Goal: Task Accomplishment & Management: Use online tool/utility

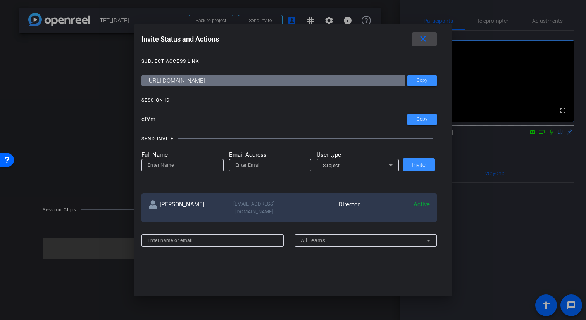
click at [423, 40] on mat-icon "close" at bounding box center [423, 39] width 10 height 10
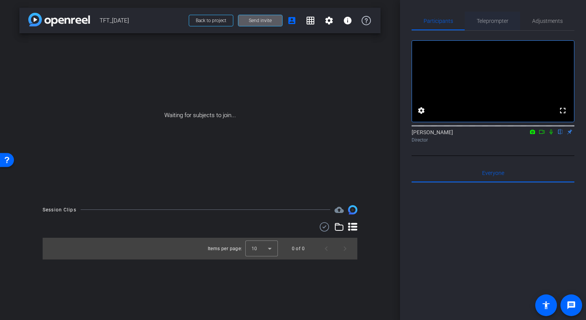
click at [500, 20] on span "Teleprompter" at bounding box center [493, 20] width 32 height 5
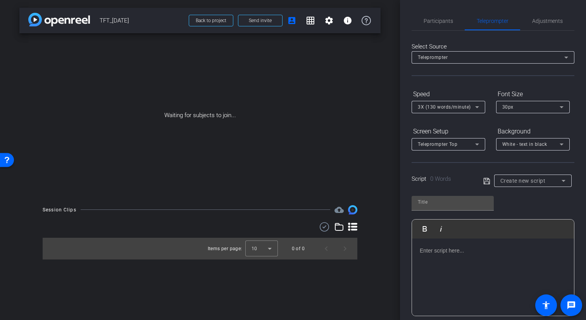
click at [490, 261] on div at bounding box center [493, 278] width 162 height 78
click at [487, 182] on icon at bounding box center [487, 180] width 7 height 9
click at [451, 256] on div at bounding box center [493, 278] width 162 height 78
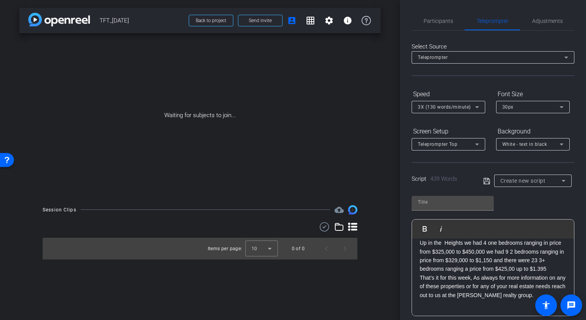
click at [473, 107] on icon at bounding box center [477, 106] width 9 height 9
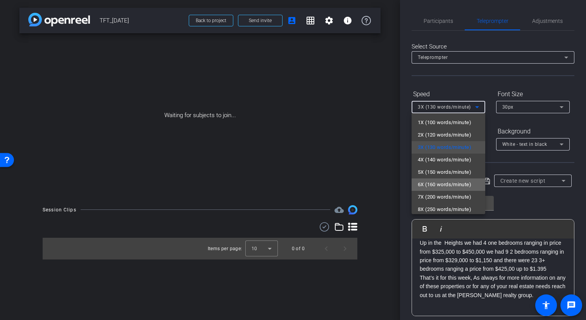
click at [441, 182] on span "6X (160 words/minute)" at bounding box center [445, 184] width 54 height 9
type input "Default title 8309"
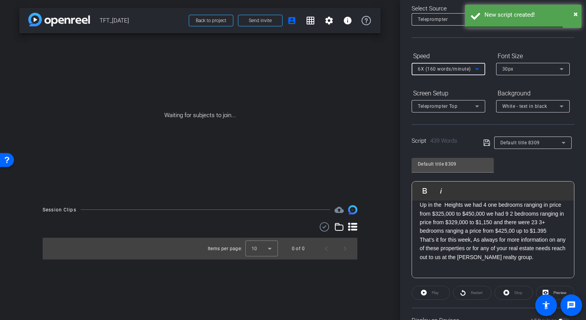
scroll to position [62, 0]
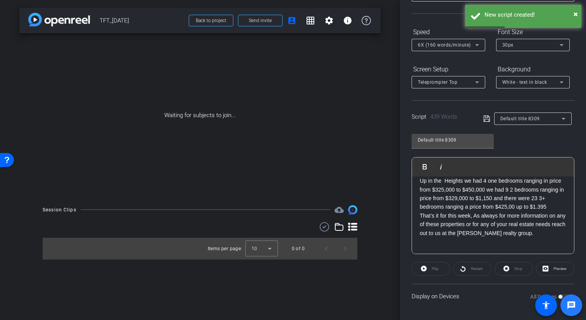
click at [561, 295] on span at bounding box center [572, 305] width 22 height 22
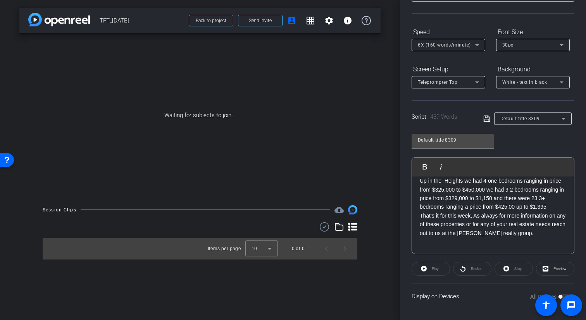
scroll to position [0, 0]
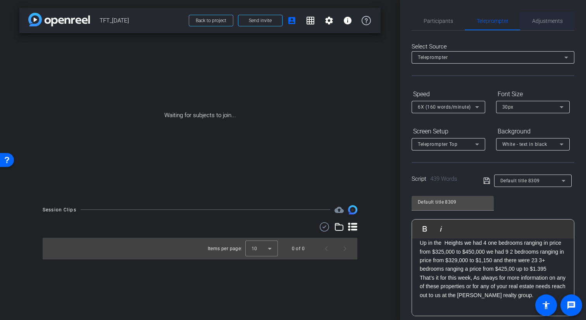
click at [541, 21] on span "Adjustments" at bounding box center [547, 20] width 31 height 5
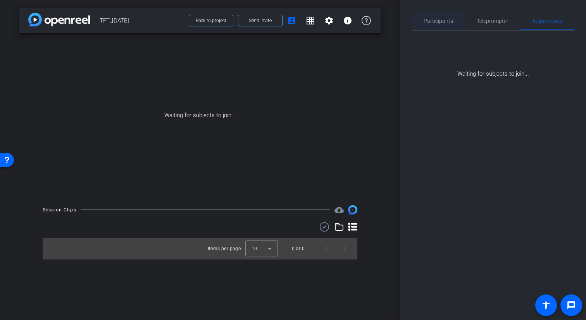
click at [441, 22] on span "Participants" at bounding box center [438, 20] width 29 height 5
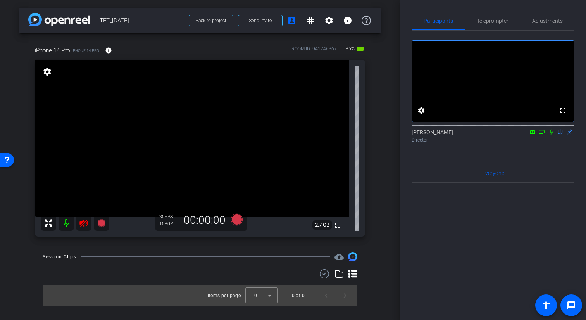
click at [83, 225] on icon at bounding box center [84, 223] width 8 height 8
click at [542, 22] on span "Adjustments" at bounding box center [547, 20] width 31 height 5
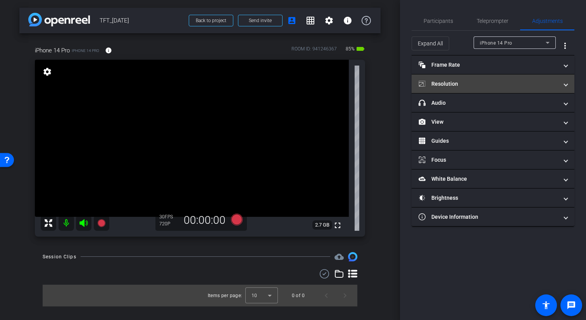
click at [465, 81] on mat-panel-title "Resolution" at bounding box center [489, 84] width 140 height 8
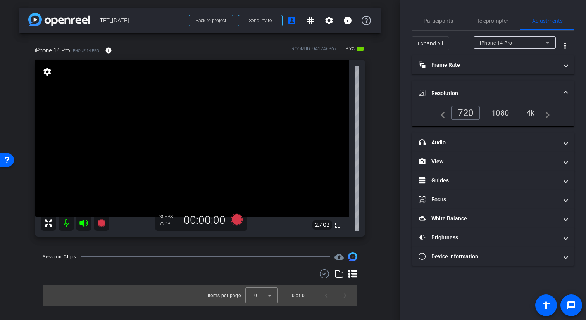
click at [497, 114] on div "1080" at bounding box center [500, 112] width 29 height 13
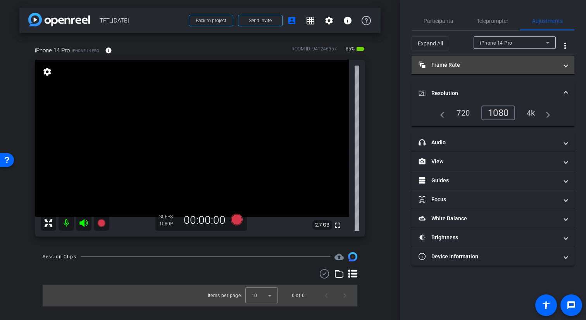
click at [468, 72] on mat-expansion-panel-header "Frame Rate Frame Rate" at bounding box center [493, 64] width 163 height 19
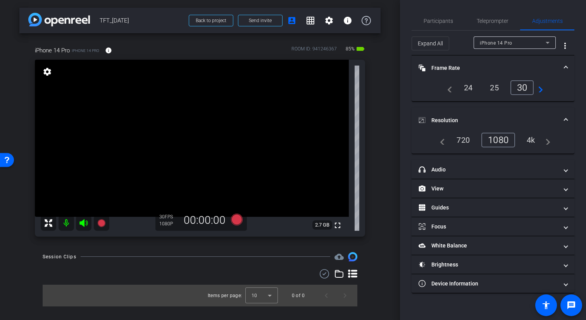
click at [467, 87] on div "24" at bounding box center [468, 87] width 21 height 13
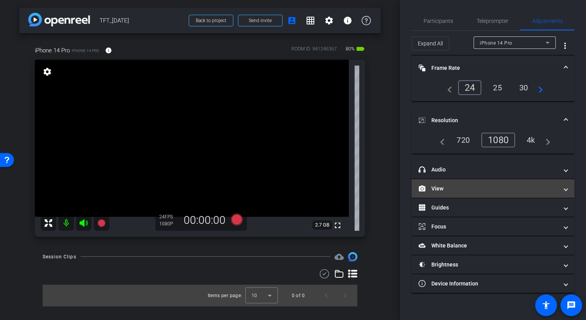
click at [463, 185] on mat-panel-title "View" at bounding box center [489, 189] width 140 height 8
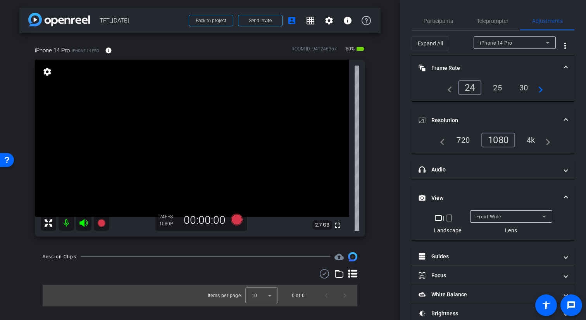
click at [452, 218] on mat-icon "crop_portrait" at bounding box center [449, 217] width 9 height 9
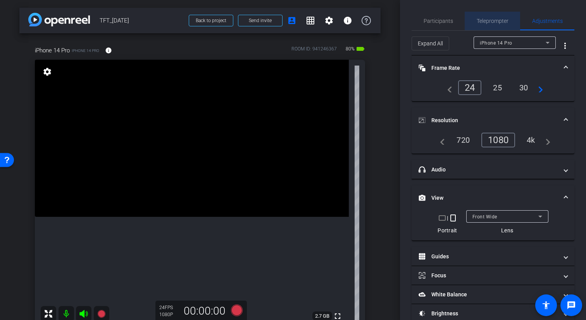
click at [498, 26] on span "Teleprompter" at bounding box center [493, 21] width 32 height 19
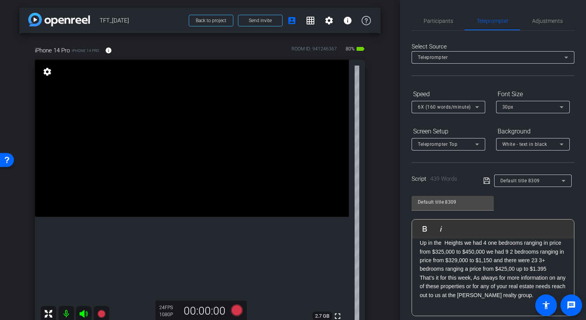
scroll to position [104, 0]
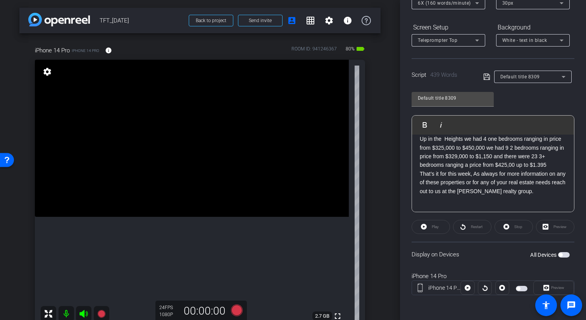
click at [522, 287] on span "button" at bounding box center [522, 288] width 12 height 5
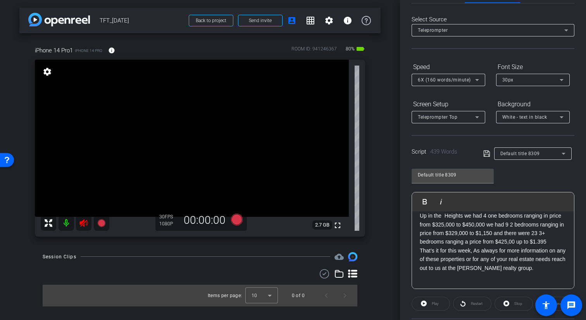
scroll to position [0, 0]
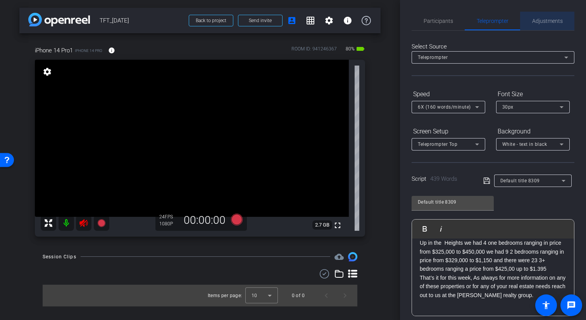
click at [547, 21] on span "Adjustments" at bounding box center [547, 20] width 31 height 5
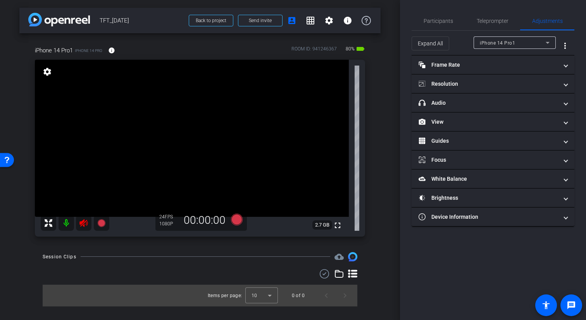
click at [89, 218] on mat-icon at bounding box center [84, 223] width 16 height 16
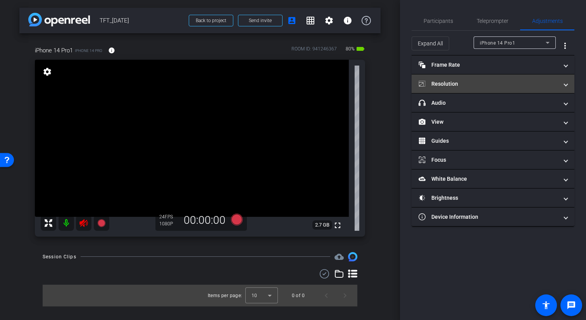
click at [488, 86] on mat-panel-title "Resolution" at bounding box center [489, 84] width 140 height 8
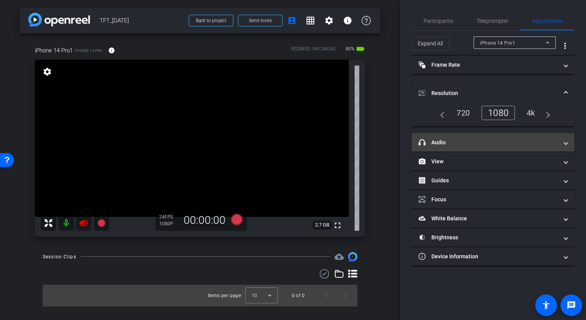
click at [474, 145] on mat-panel-title "headphone icon Audio" at bounding box center [489, 142] width 140 height 8
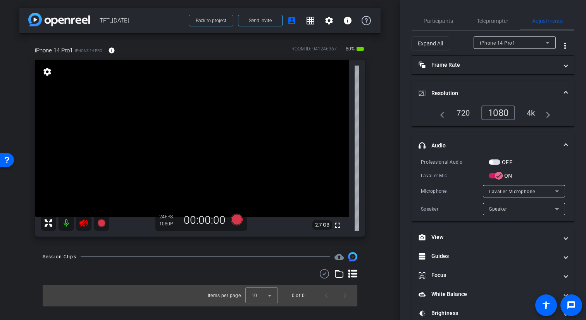
scroll to position [33, 0]
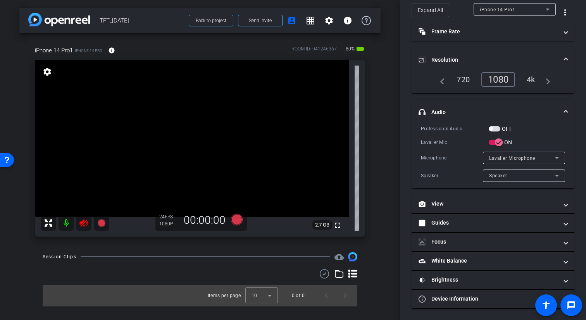
click at [81, 223] on icon at bounding box center [84, 223] width 8 height 8
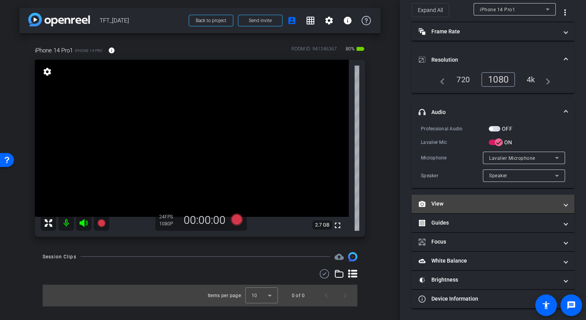
click at [462, 204] on mat-panel-title "View" at bounding box center [489, 204] width 140 height 8
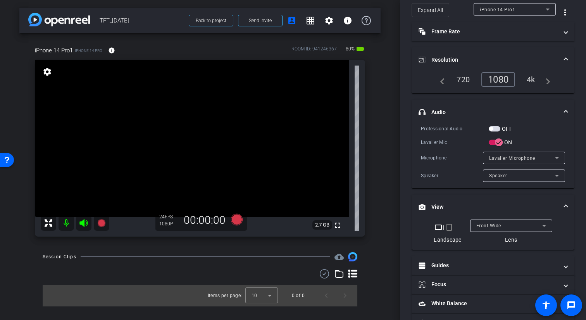
click at [451, 228] on mat-icon "crop_portrait" at bounding box center [449, 227] width 9 height 9
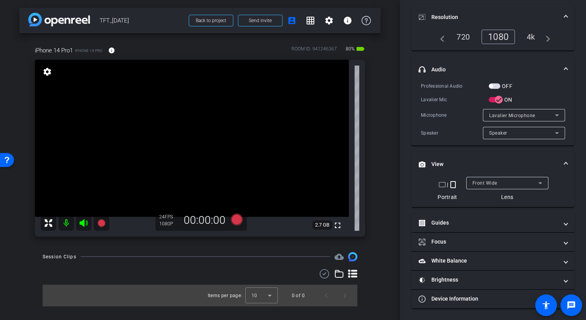
scroll to position [0, 0]
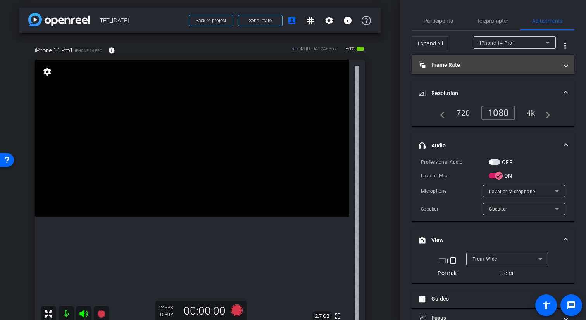
click at [487, 63] on mat-panel-title "Frame Rate Frame Rate" at bounding box center [489, 65] width 140 height 8
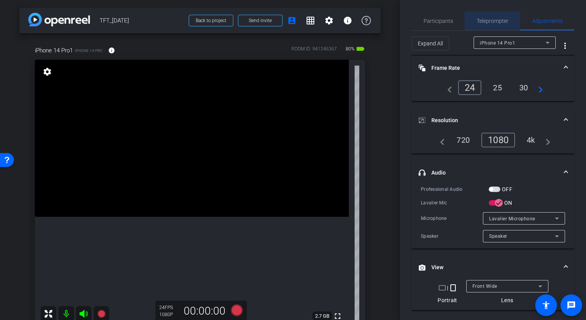
click at [479, 25] on span "Teleprompter" at bounding box center [493, 21] width 32 height 19
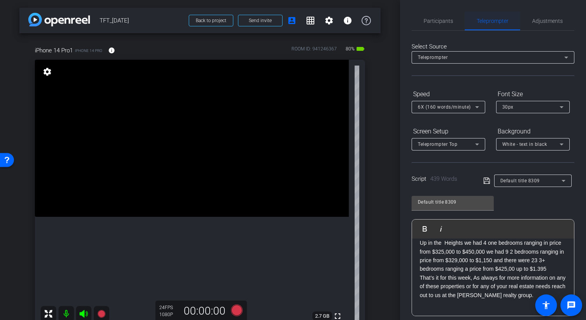
scroll to position [104, 0]
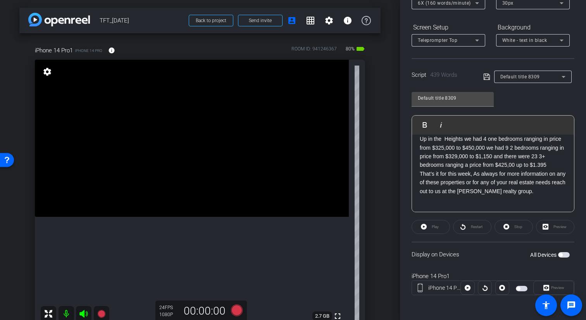
click at [522, 289] on span "button" at bounding box center [522, 288] width 12 height 5
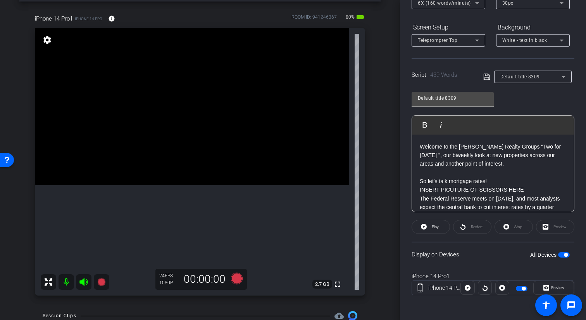
scroll to position [33, 0]
click at [238, 277] on icon at bounding box center [237, 277] width 12 height 12
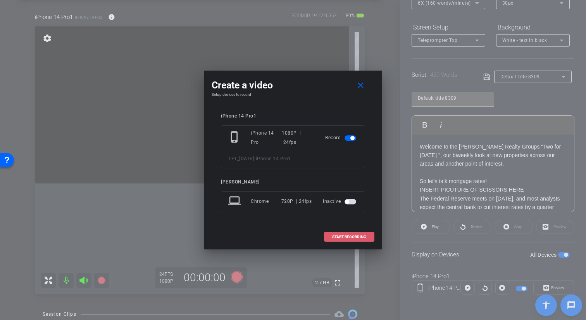
click at [345, 237] on span "START RECORDING" at bounding box center [349, 237] width 34 height 4
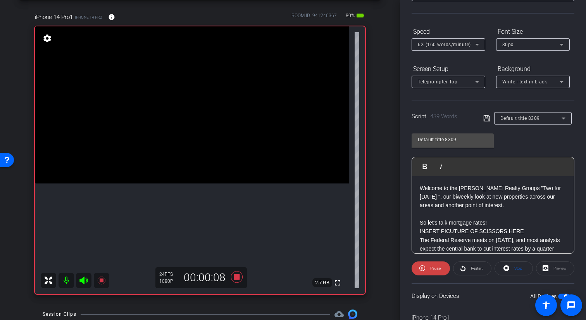
scroll to position [0, 0]
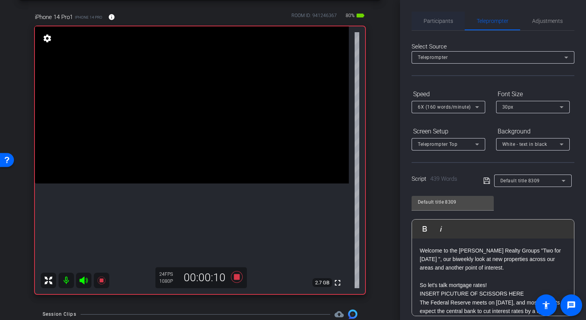
click at [439, 25] on span "Participants" at bounding box center [438, 21] width 29 height 19
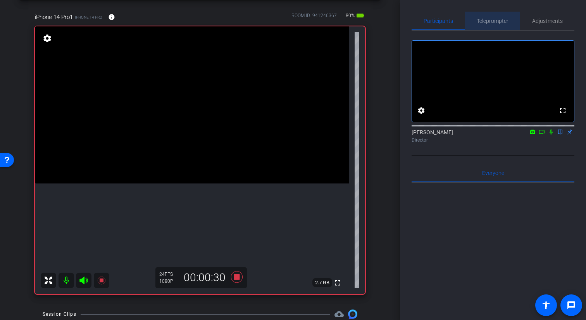
click at [489, 21] on span "Teleprompter" at bounding box center [493, 20] width 32 height 5
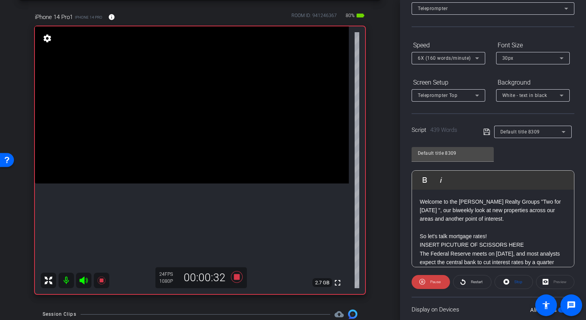
scroll to position [104, 0]
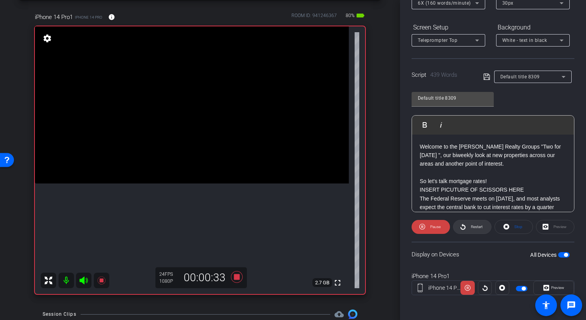
click at [465, 227] on icon at bounding box center [463, 227] width 6 height 10
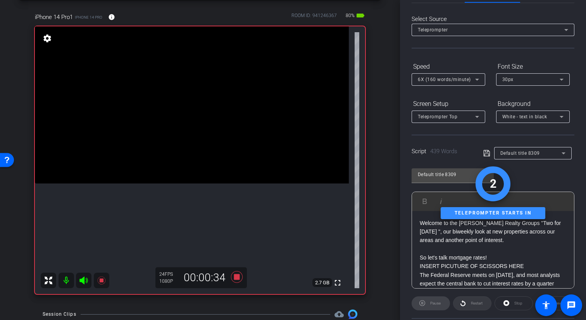
scroll to position [0, 0]
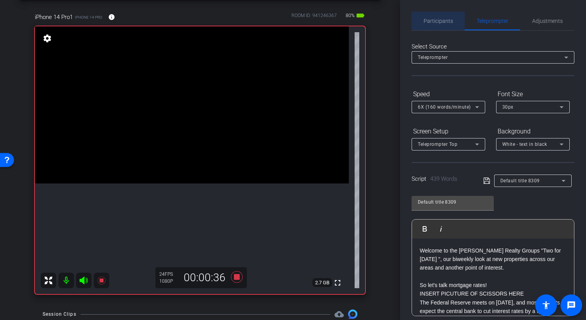
click at [439, 24] on span "Participants" at bounding box center [438, 21] width 29 height 19
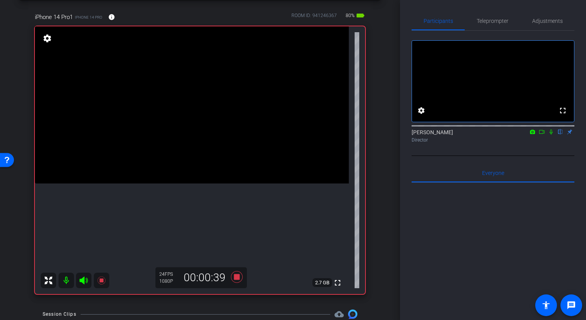
click at [549, 135] on icon at bounding box center [551, 131] width 6 height 5
click at [490, 22] on span "Teleprompter" at bounding box center [493, 20] width 32 height 5
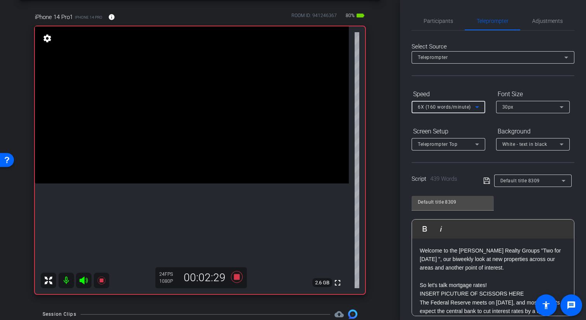
click at [445, 107] on span "6X (160 words/minute)" at bounding box center [444, 106] width 53 height 5
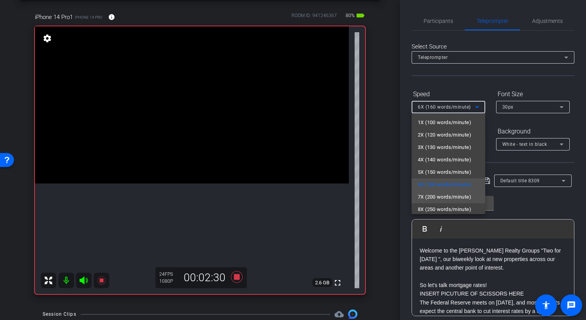
click at [426, 194] on span "7X (200 words/minute)" at bounding box center [445, 196] width 54 height 9
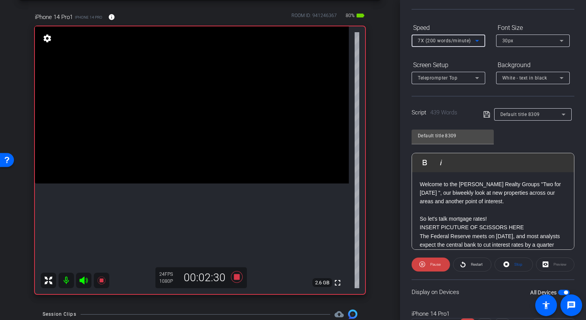
scroll to position [104, 0]
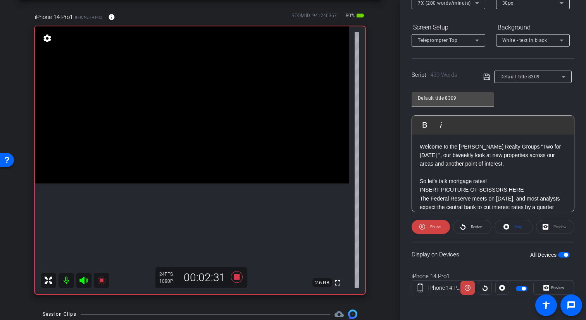
click at [469, 235] on openreel-capture-teleprompter "Speed 7X (200 words/minute) Font Size 30px Screen Setup Teleprompter Top Backgr…" at bounding box center [493, 146] width 163 height 325
click at [469, 230] on span "Restart" at bounding box center [476, 226] width 14 height 11
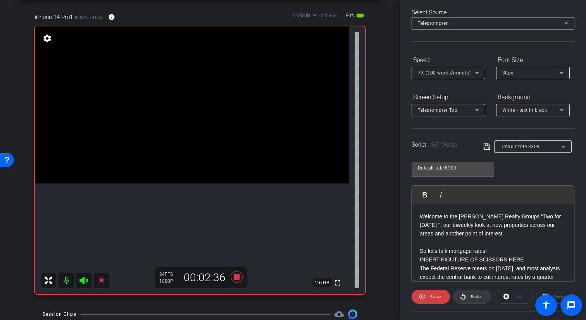
scroll to position [0, 0]
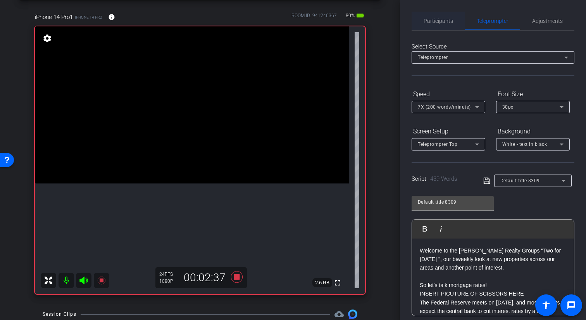
click at [445, 27] on span "Participants" at bounding box center [438, 21] width 29 height 19
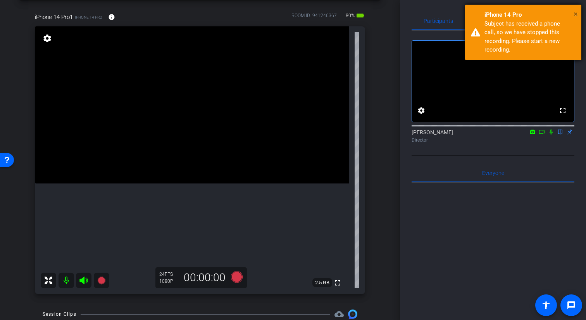
click at [576, 14] on span "×" at bounding box center [576, 13] width 4 height 9
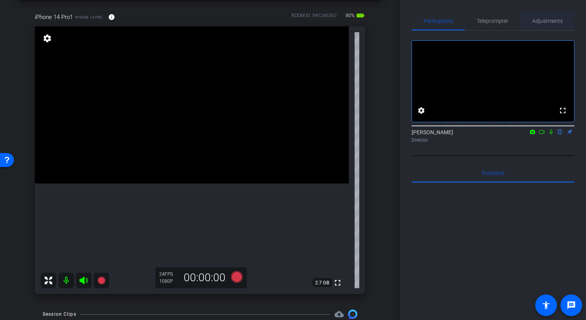
click at [542, 29] on span "Adjustments" at bounding box center [547, 21] width 31 height 19
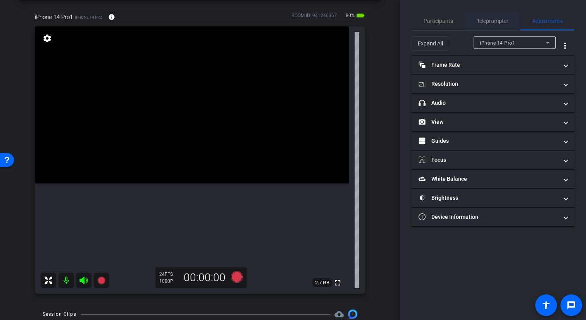
click at [478, 21] on span "Teleprompter" at bounding box center [493, 20] width 32 height 5
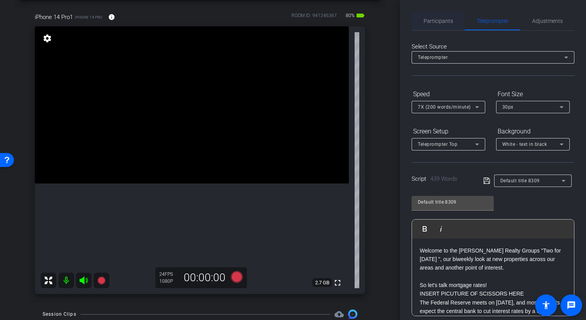
click at [452, 22] on span "Participants" at bounding box center [438, 20] width 29 height 5
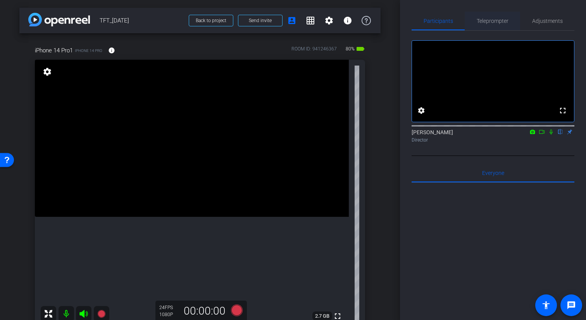
click at [493, 26] on span "Teleprompter" at bounding box center [493, 21] width 32 height 19
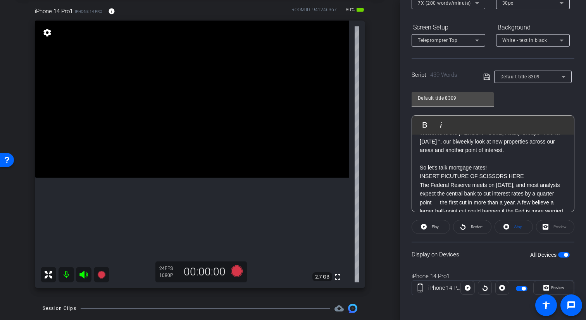
scroll to position [40, 0]
click at [466, 228] on span at bounding box center [473, 227] width 38 height 19
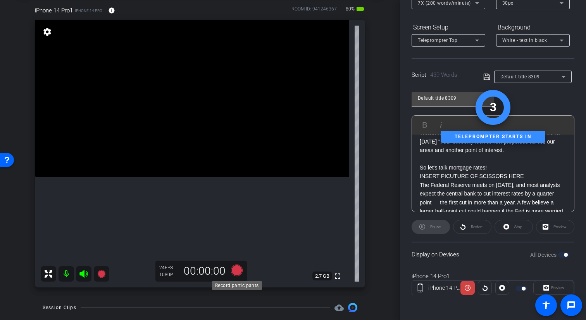
click at [242, 269] on icon at bounding box center [237, 270] width 19 height 14
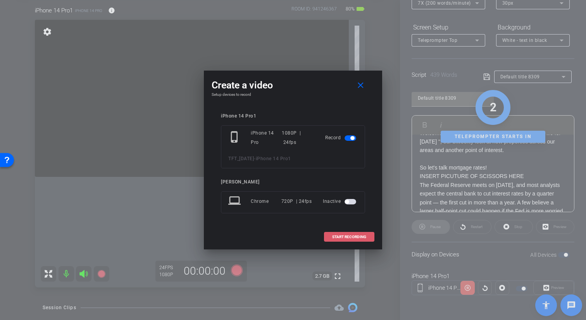
click at [365, 239] on span "START RECORDING" at bounding box center [349, 237] width 34 height 4
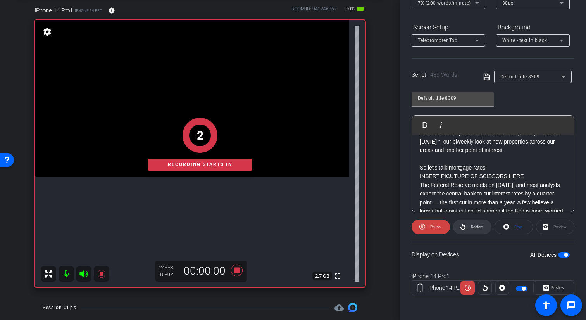
click at [475, 226] on span "Restart" at bounding box center [477, 227] width 12 height 4
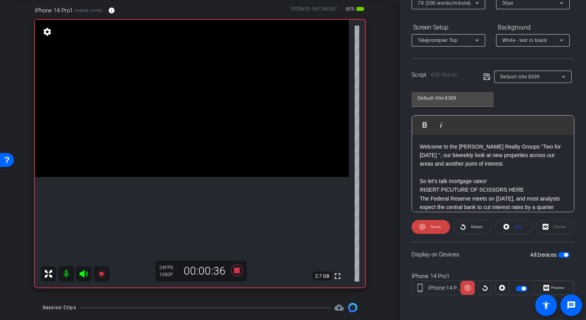
scroll to position [0, 0]
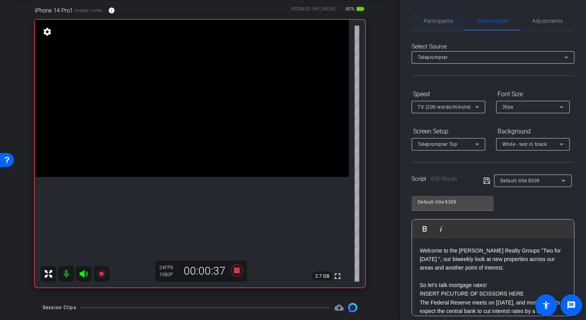
click at [443, 20] on span "Participants" at bounding box center [438, 20] width 29 height 5
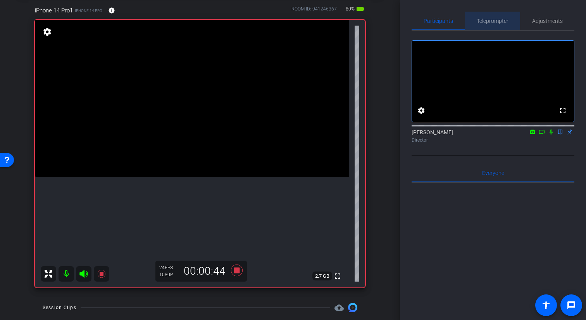
click at [499, 23] on span "Teleprompter" at bounding box center [493, 20] width 32 height 5
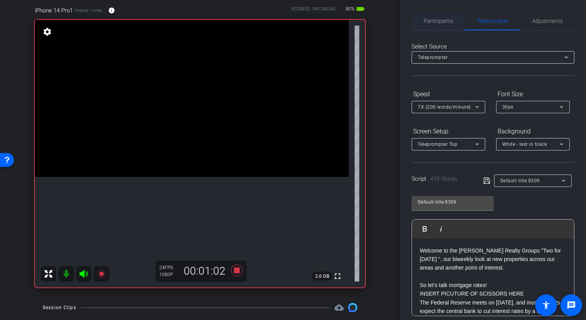
click at [446, 20] on span "Participants" at bounding box center [438, 20] width 29 height 5
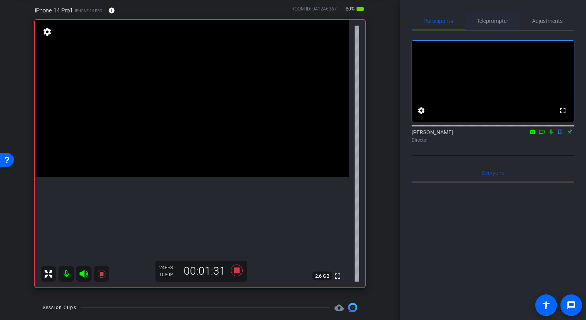
click at [486, 18] on span "Teleprompter" at bounding box center [493, 20] width 32 height 5
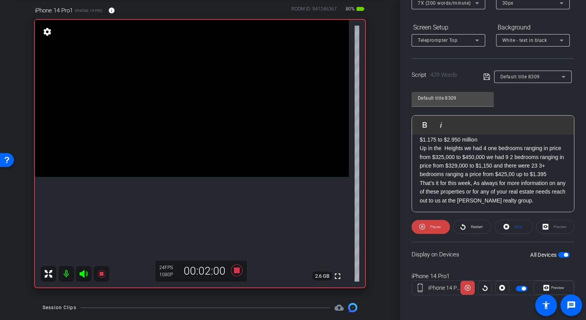
scroll to position [424, 0]
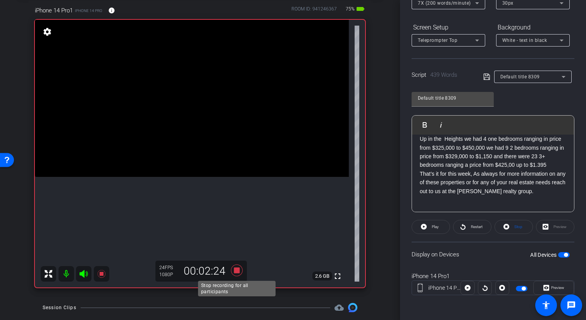
click at [237, 270] on icon at bounding box center [237, 270] width 12 height 12
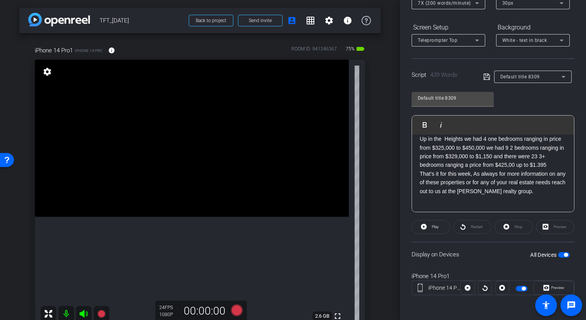
scroll to position [0, 0]
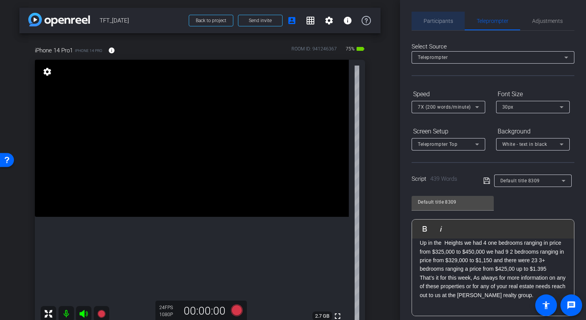
click at [444, 19] on span "Participants" at bounding box center [438, 20] width 29 height 5
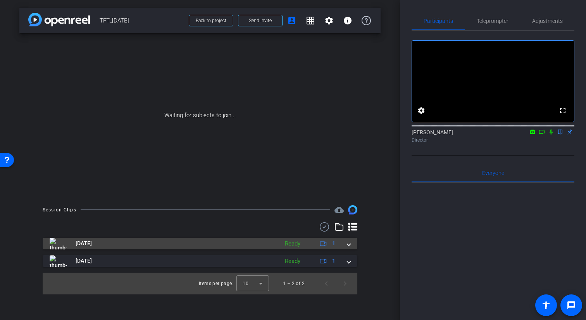
click at [349, 246] on span at bounding box center [348, 243] width 3 height 8
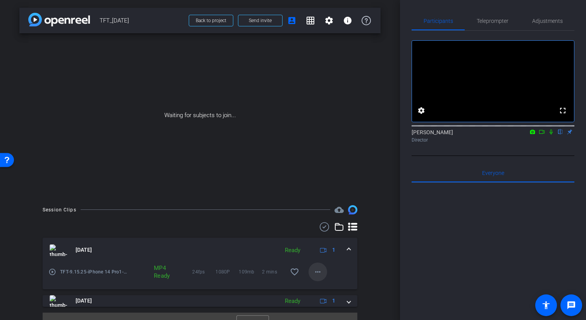
click at [318, 269] on mat-icon "more_horiz" at bounding box center [317, 271] width 9 height 9
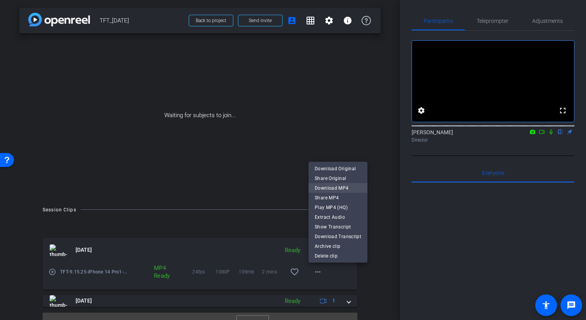
click at [337, 186] on span "Download MP4" at bounding box center [338, 187] width 47 height 9
